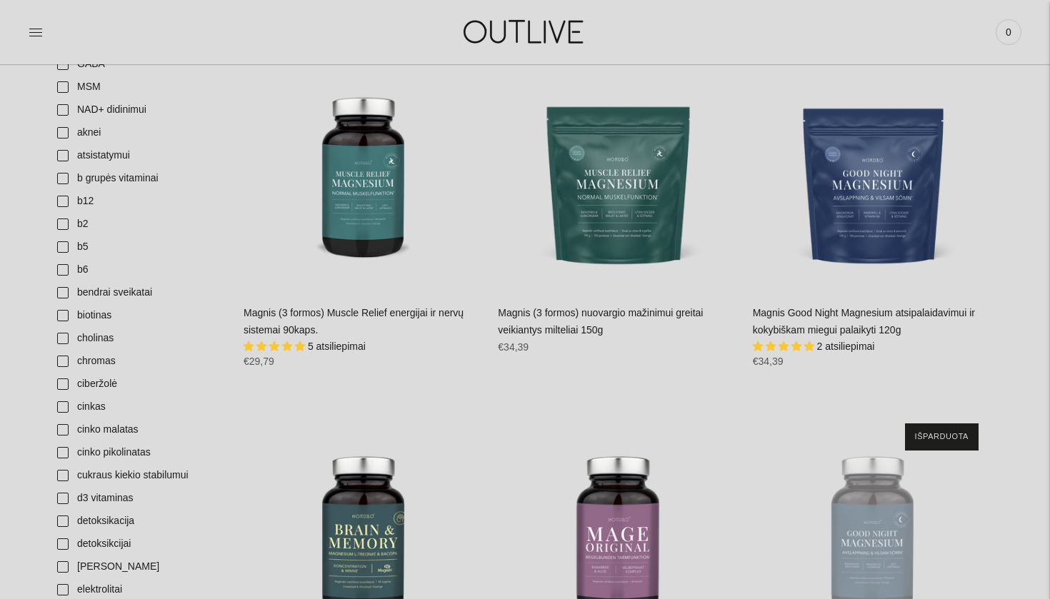
scroll to position [273, 0]
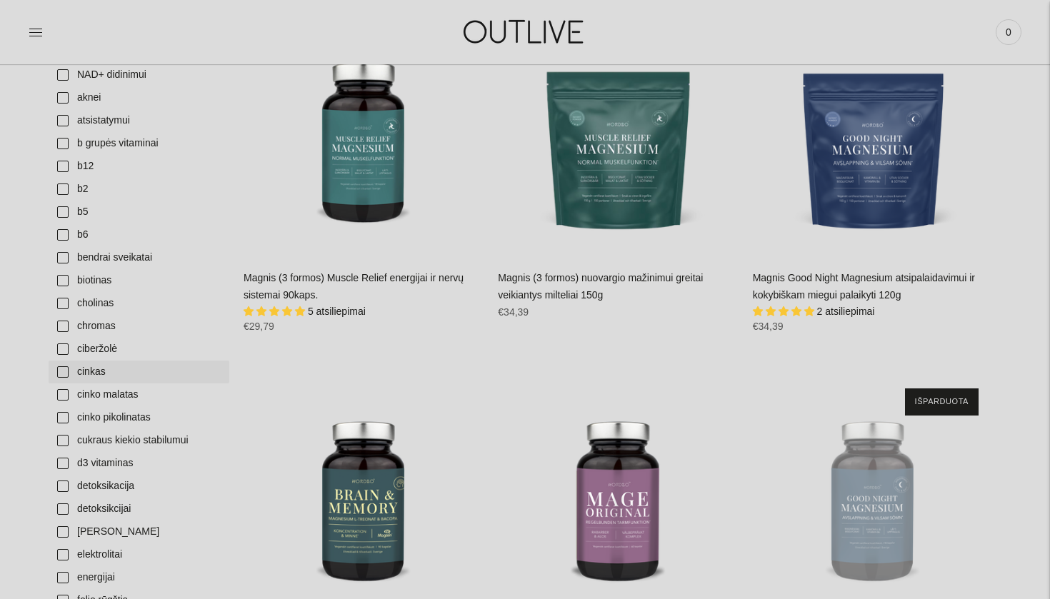
click at [61, 369] on link "cinkas" at bounding box center [139, 372] width 181 height 23
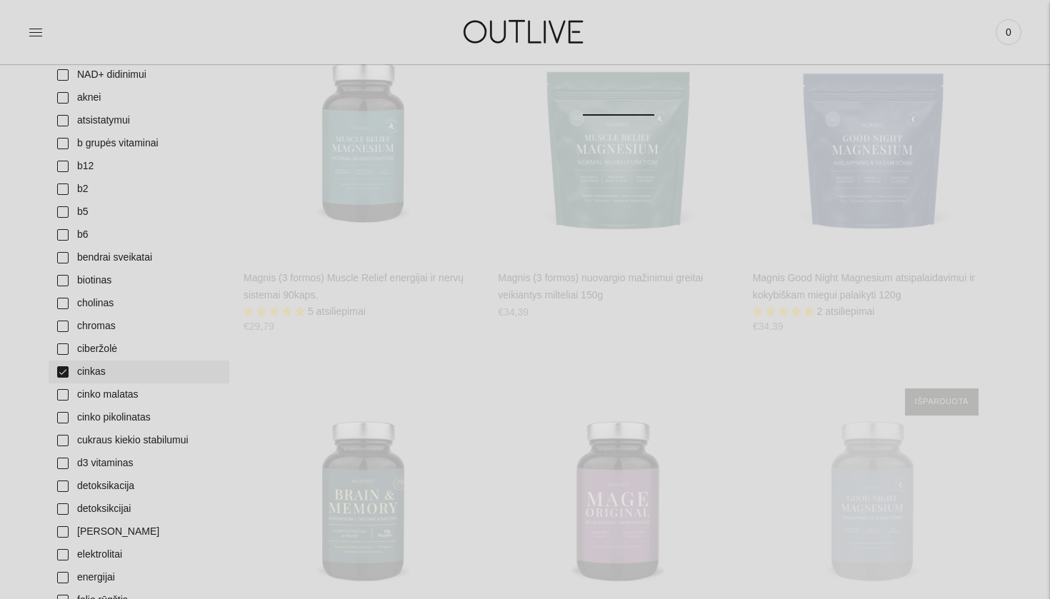
click at [62, 368] on link "cinkas" at bounding box center [139, 372] width 181 height 23
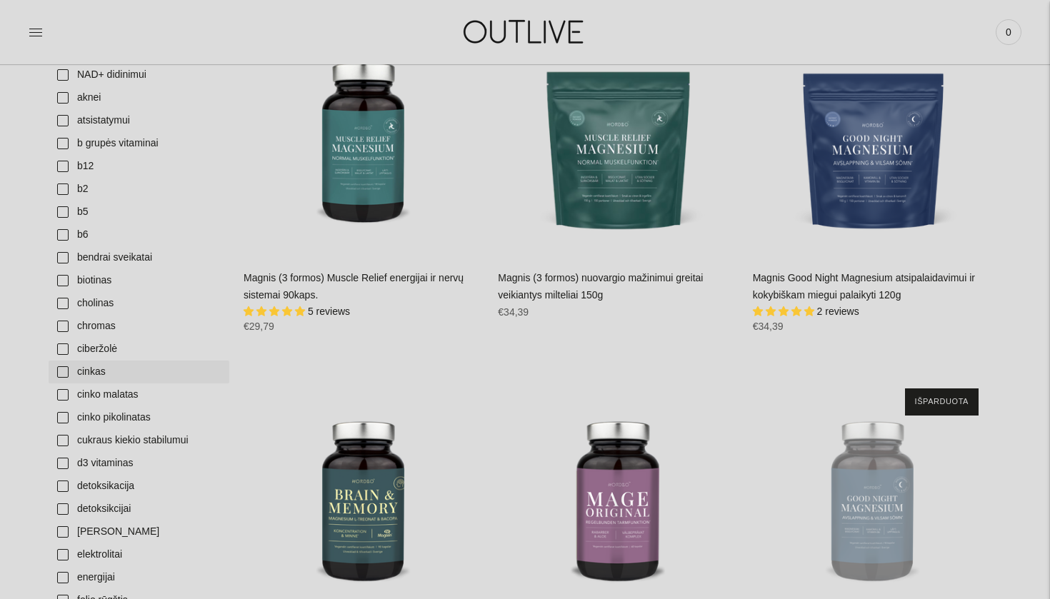
click at [62, 372] on link "cinkas" at bounding box center [139, 372] width 181 height 23
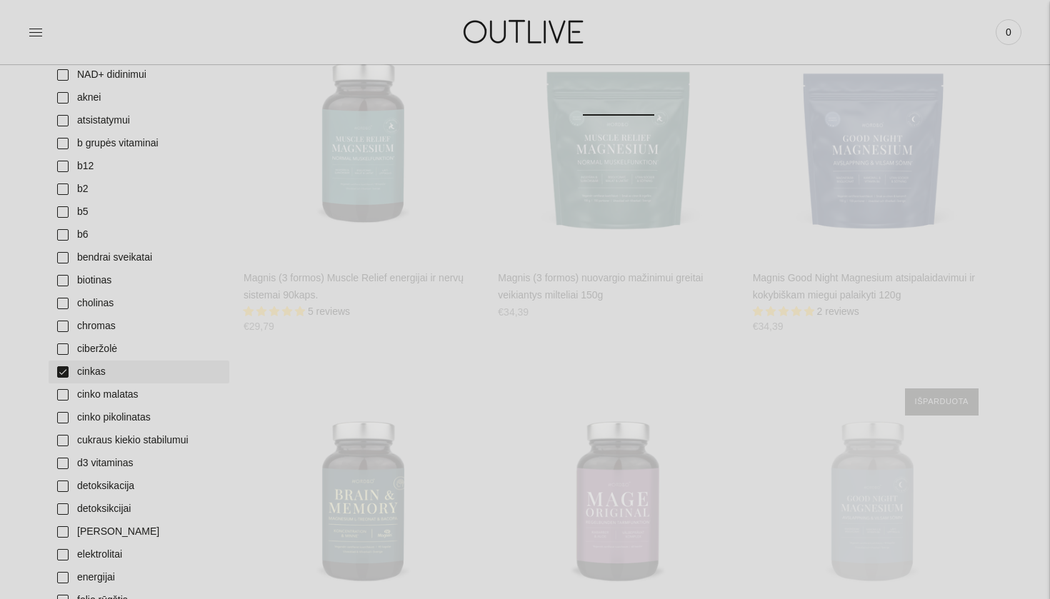
click at [61, 370] on link "cinkas" at bounding box center [139, 372] width 181 height 23
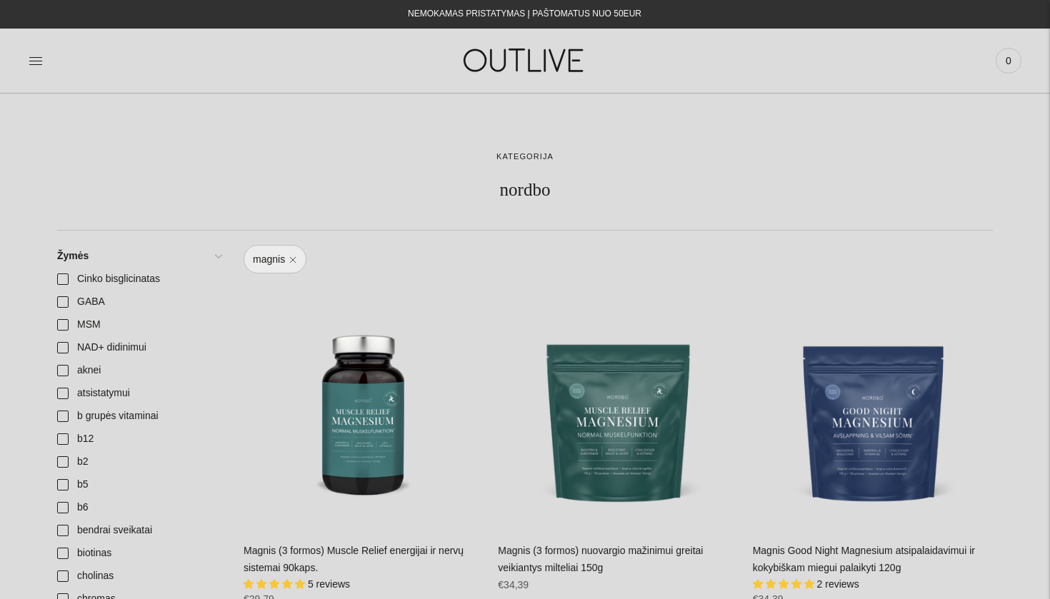
scroll to position [273, 0]
